Goal: Check status: Check status

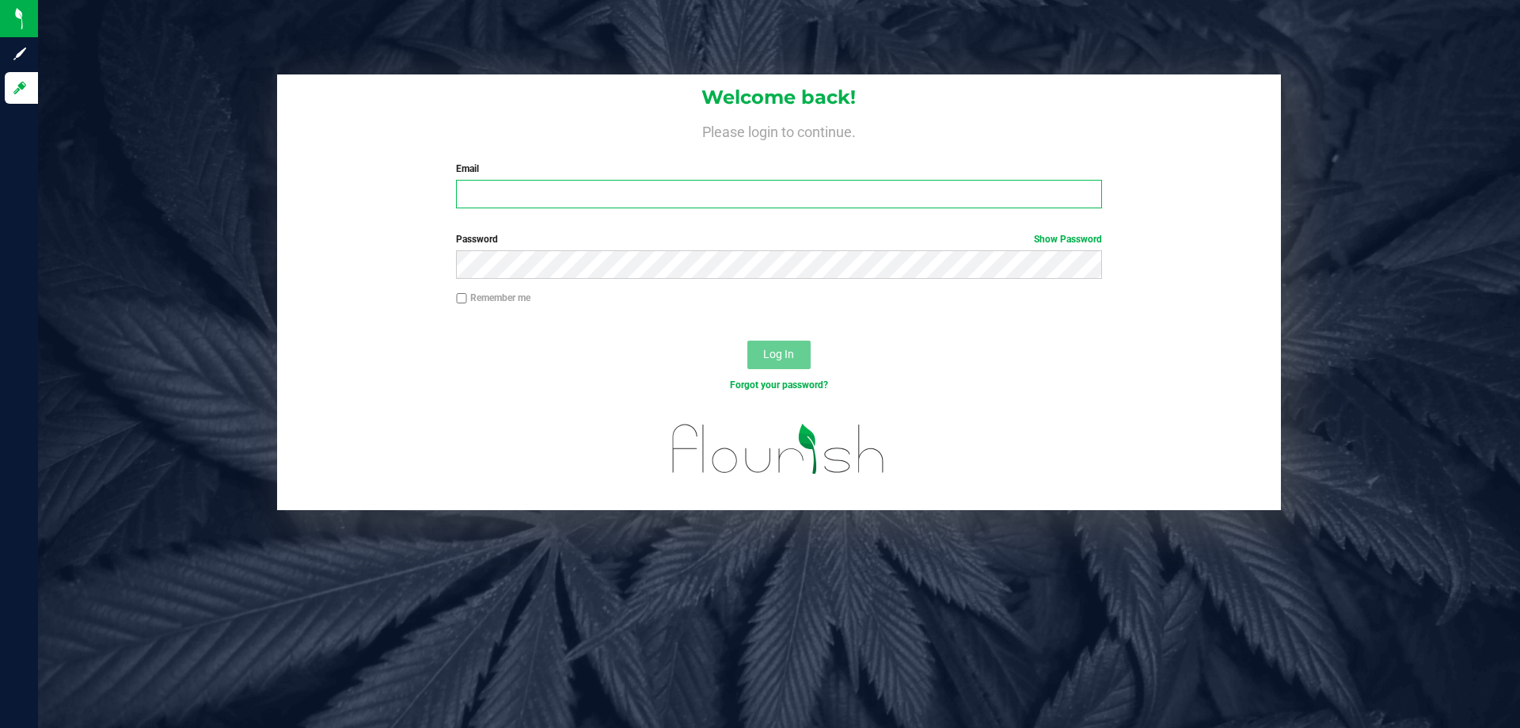
click at [564, 193] on input "Email" at bounding box center [778, 194] width 645 height 29
type input "[EMAIL_ADDRESS][DOMAIN_NAME]"
click at [748, 341] on button "Log In" at bounding box center [779, 355] width 63 height 29
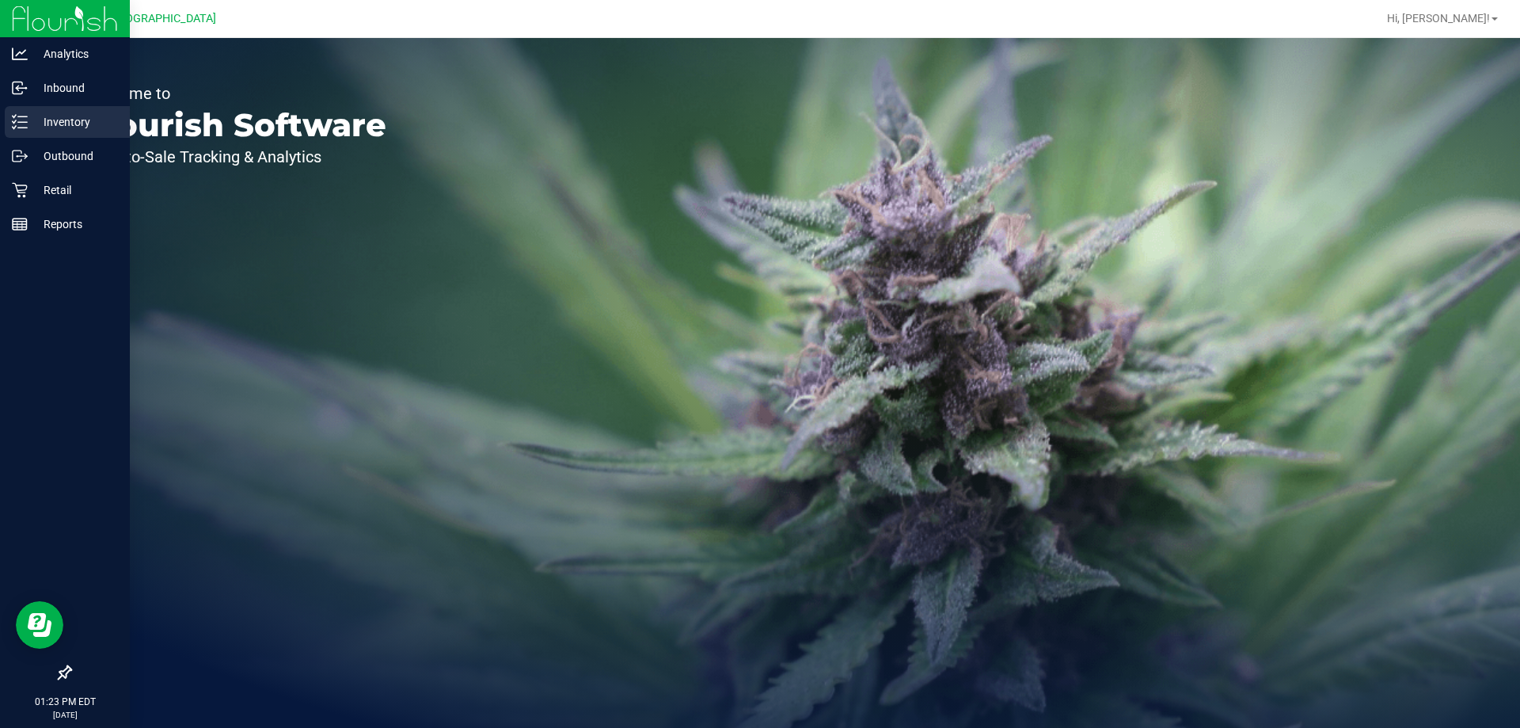
click at [57, 125] on p "Inventory" at bounding box center [75, 121] width 95 height 19
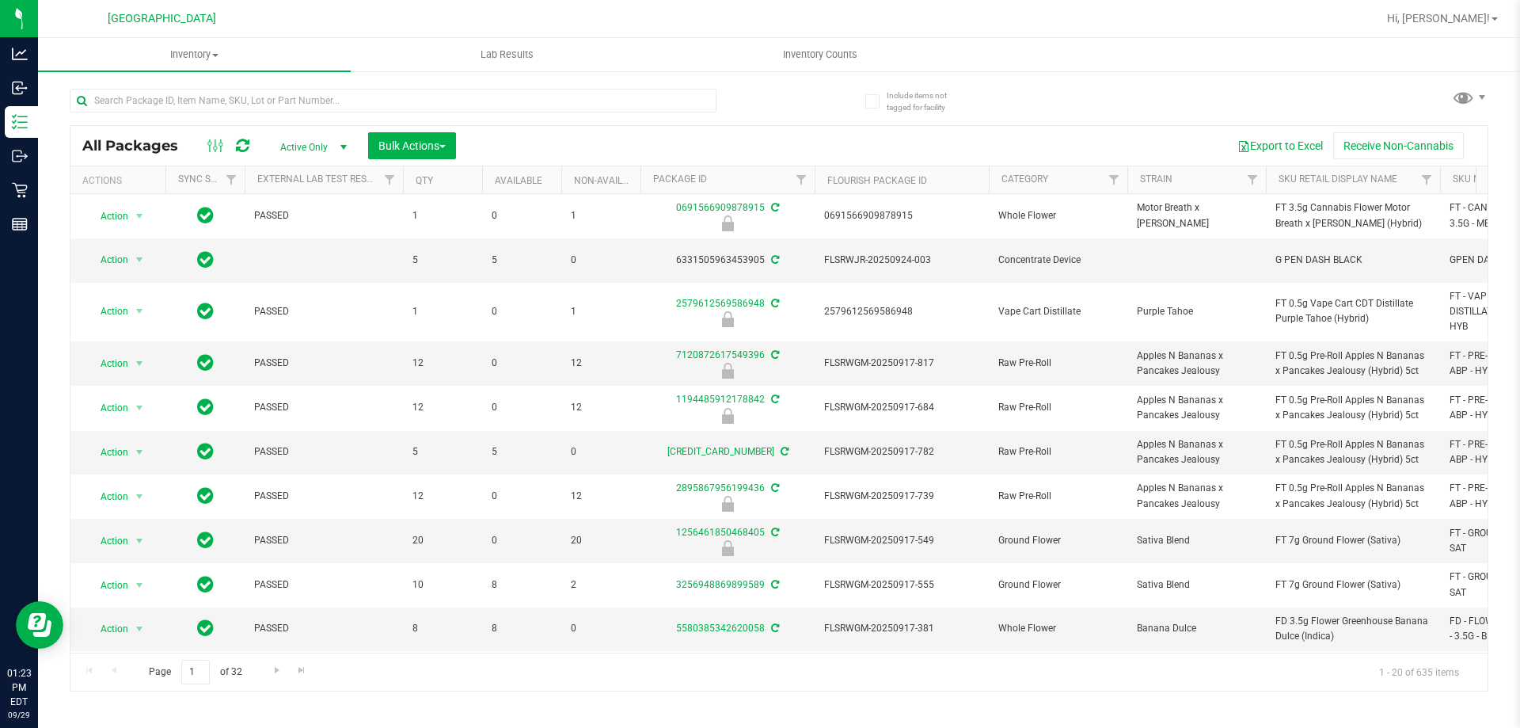
click at [175, 86] on div at bounding box center [425, 99] width 710 height 51
click at [166, 120] on div at bounding box center [393, 107] width 647 height 36
click at [166, 99] on input "text" at bounding box center [393, 101] width 647 height 24
type input "2136608497151726"
